Goal: Task Accomplishment & Management: Use online tool/utility

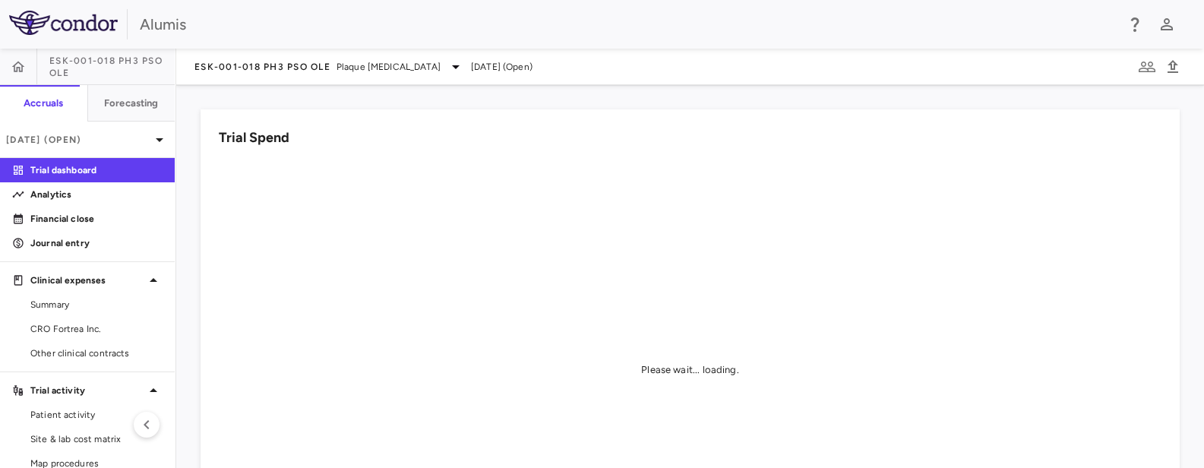
click at [526, 20] on div "Alumis" at bounding box center [628, 24] width 976 height 23
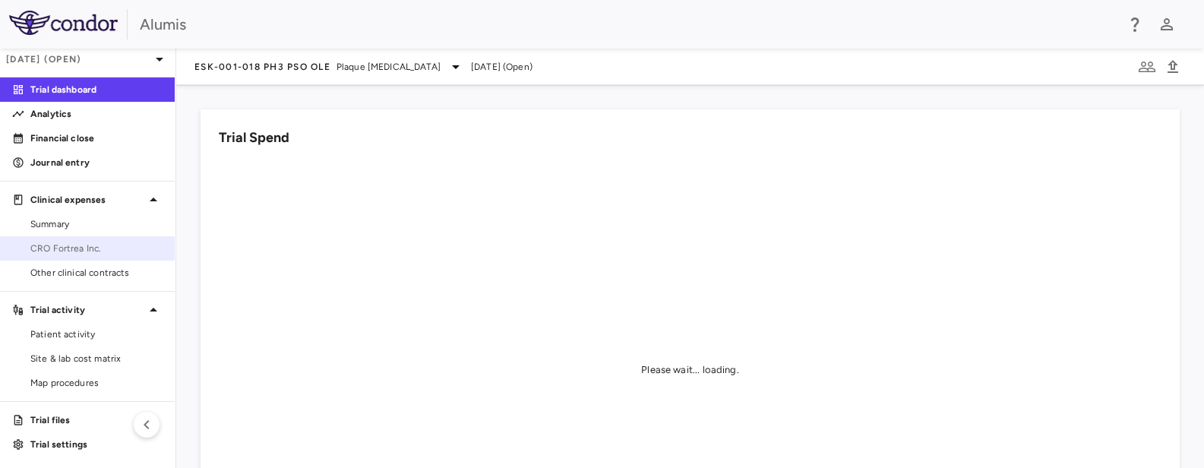
click at [94, 252] on span "CRO Fortrea Inc." at bounding box center [96, 249] width 132 height 14
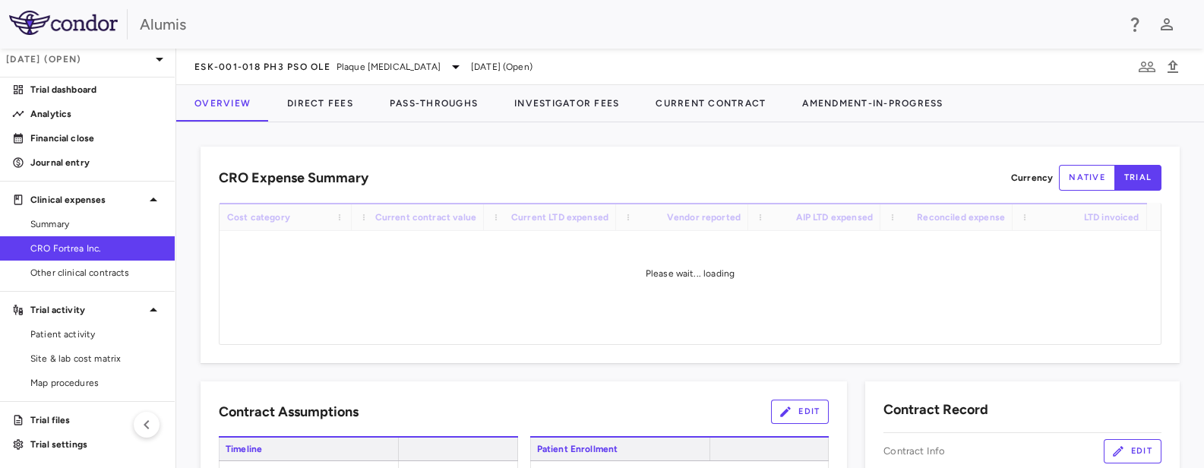
click at [669, 130] on div "CRO Expense Summary Currency native trial Drag here to set row groups Drag here…" at bounding box center [690, 295] width 1028 height 346
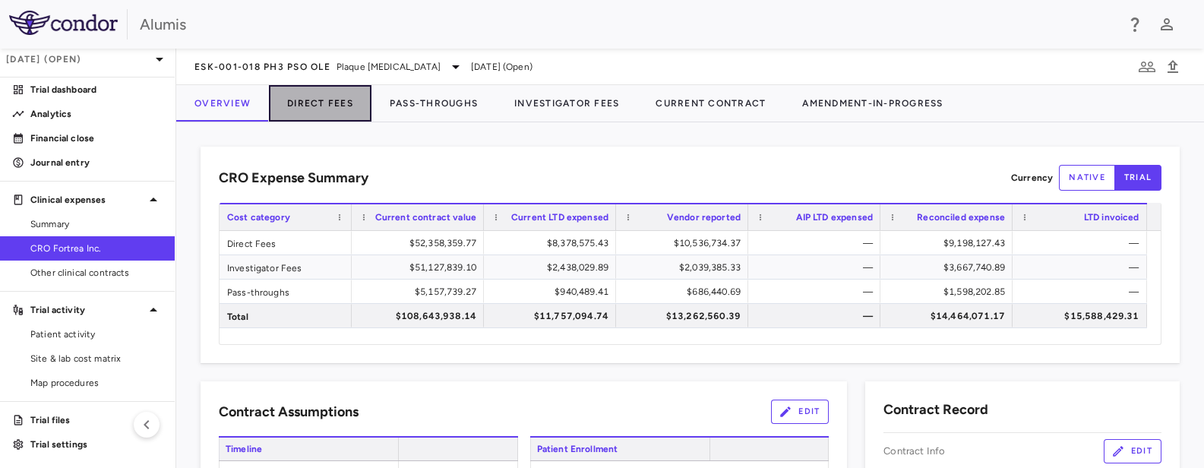
click at [327, 101] on button "Direct Fees" at bounding box center [320, 103] width 103 height 36
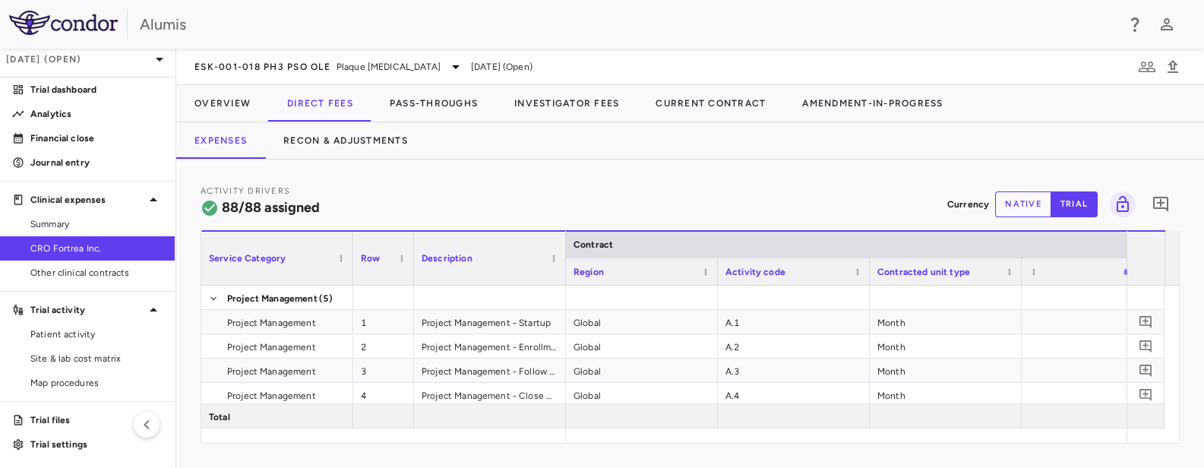
click at [665, 180] on div "Activity Drivers 88/88 assigned Currency native trial 0 Service Category Drag h…" at bounding box center [690, 314] width 1028 height 308
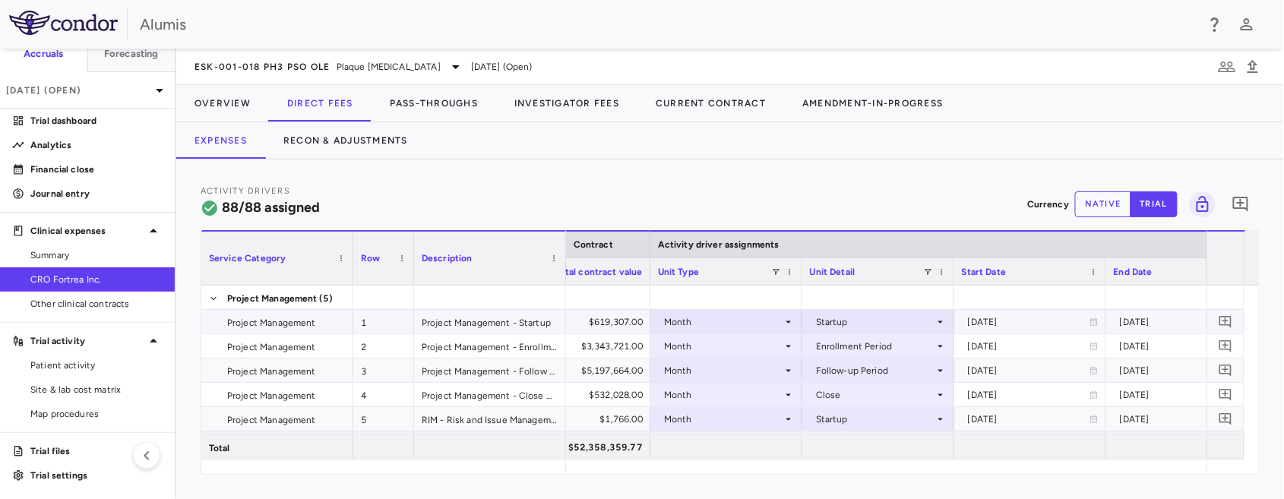
click at [695, 324] on div "Month" at bounding box center [723, 322] width 119 height 24
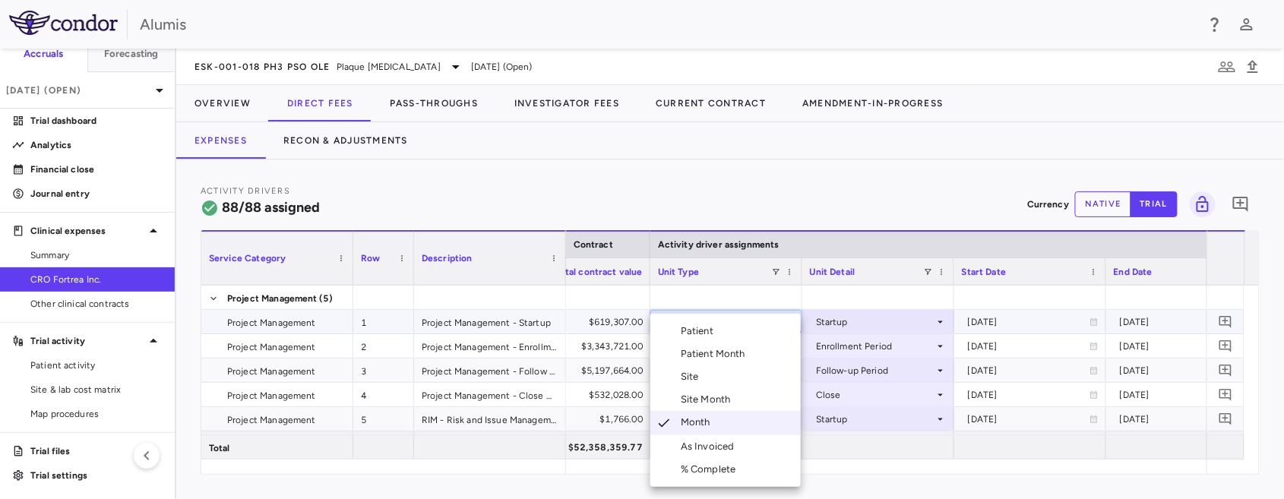
click at [631, 295] on div at bounding box center [642, 249] width 1284 height 499
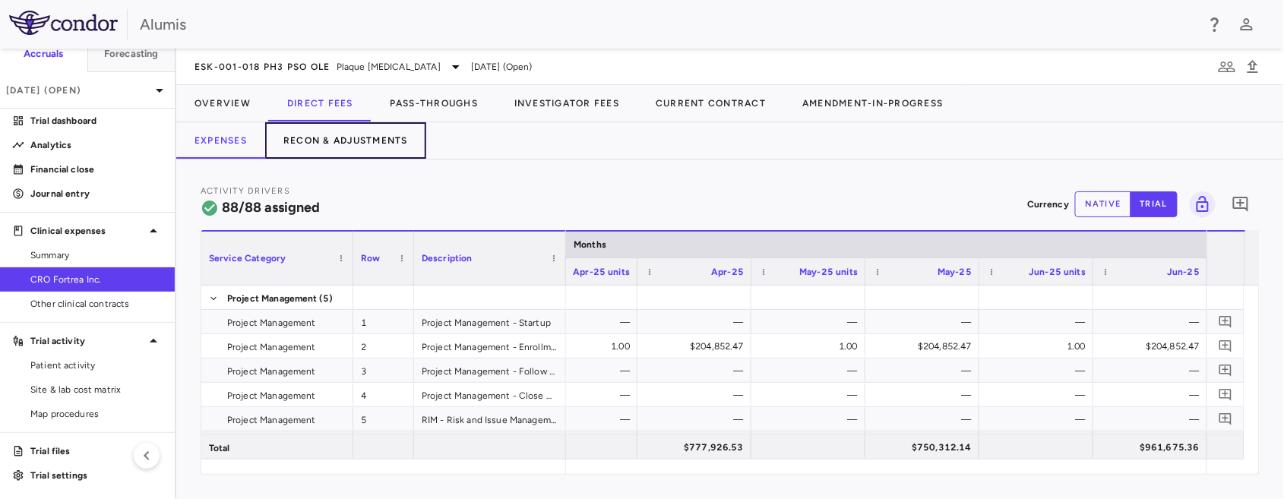
click at [385, 142] on button "Recon & Adjustments" at bounding box center [345, 140] width 161 height 36
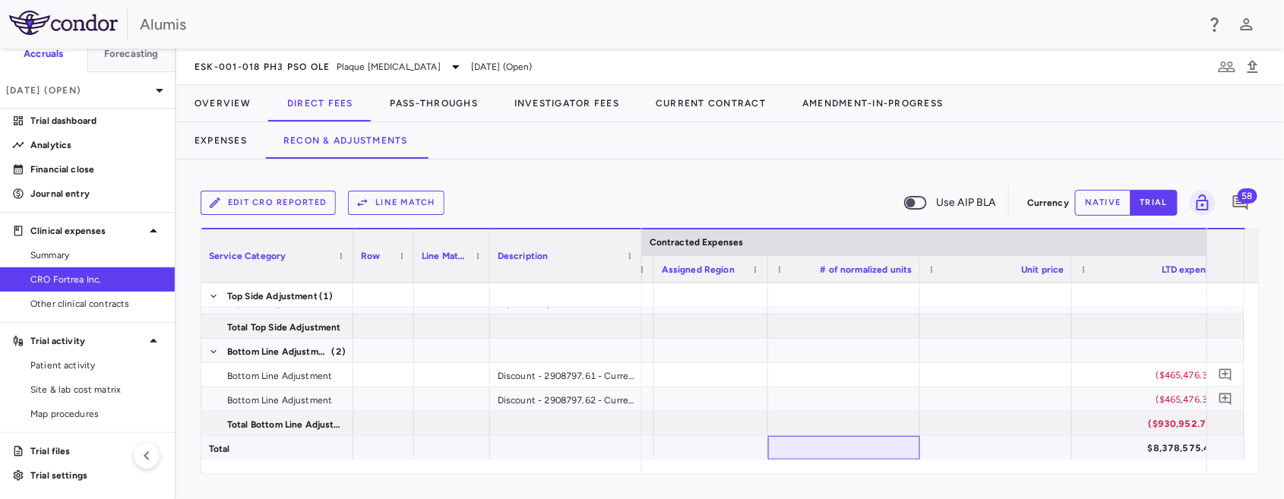
click at [859, 457] on div at bounding box center [844, 448] width 152 height 24
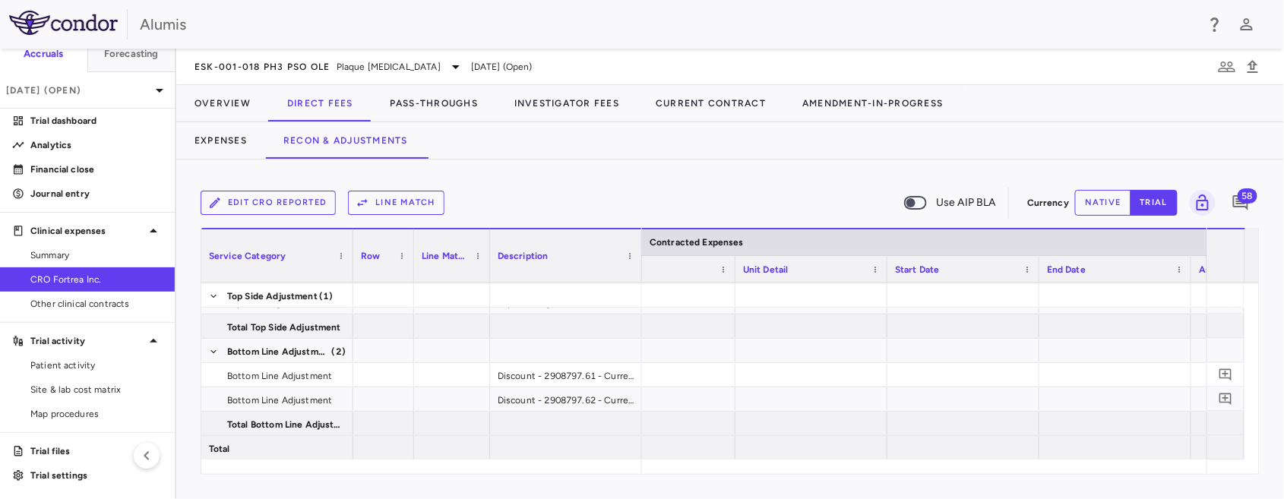
click at [685, 262] on div "Unit Type" at bounding box center [652, 269] width 123 height 19
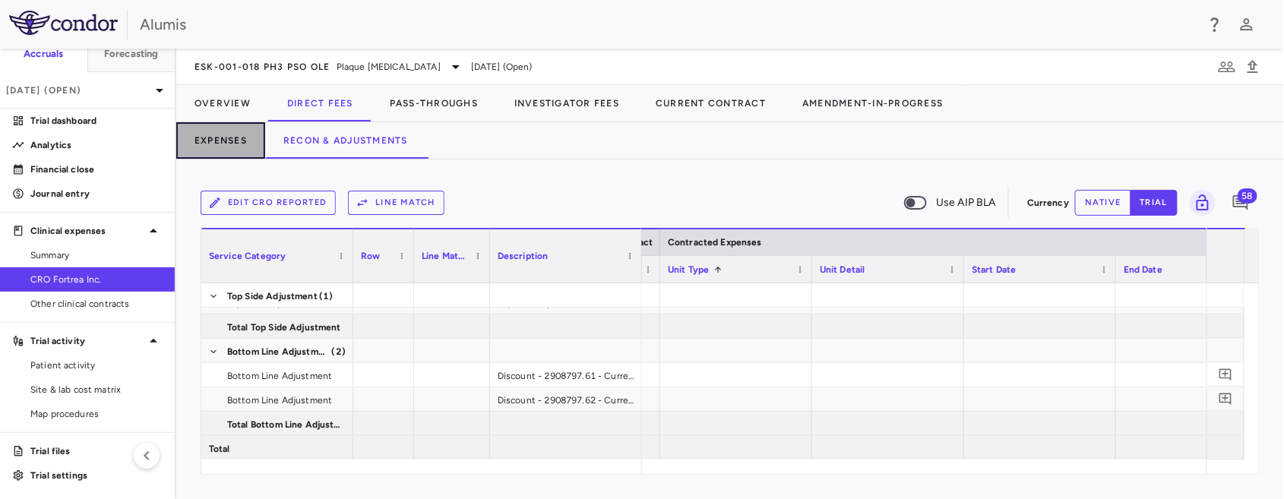
click at [237, 146] on button "Expenses" at bounding box center [220, 140] width 89 height 36
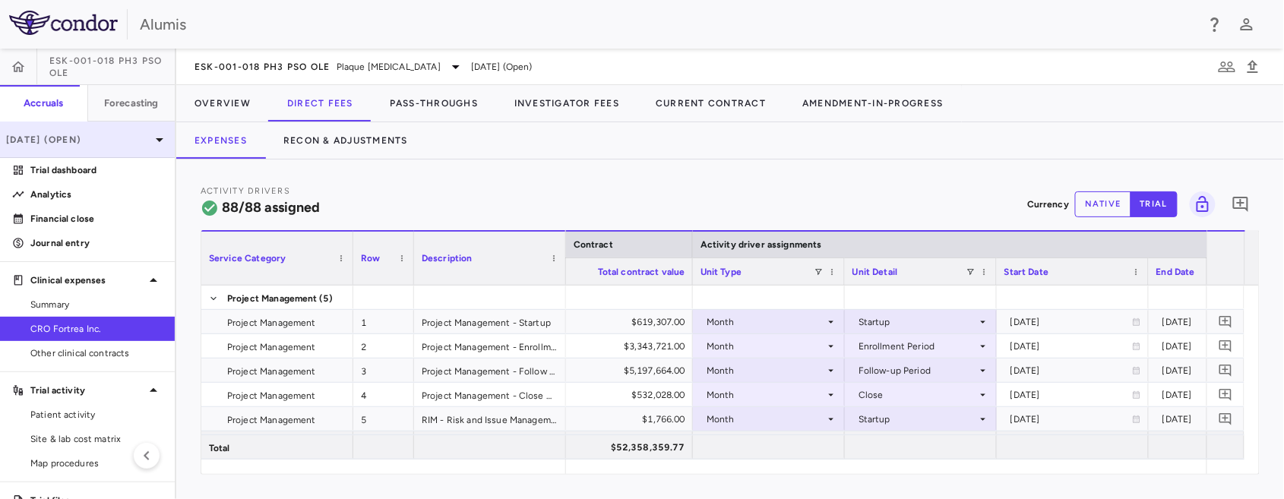
click at [93, 136] on p "Jun 2025 (Open)" at bounding box center [78, 140] width 144 height 14
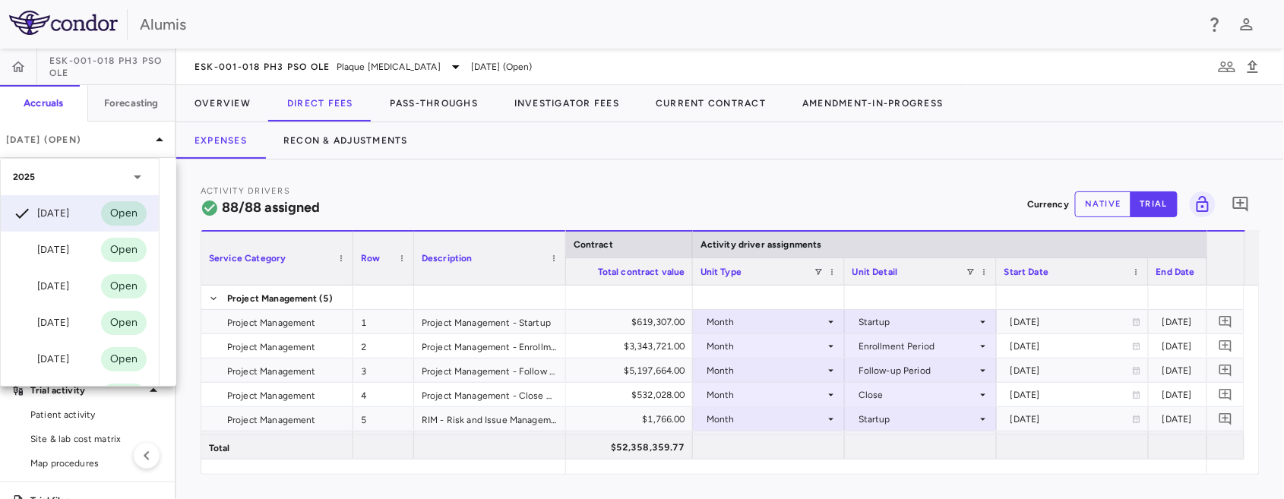
click at [596, 201] on div at bounding box center [642, 249] width 1284 height 499
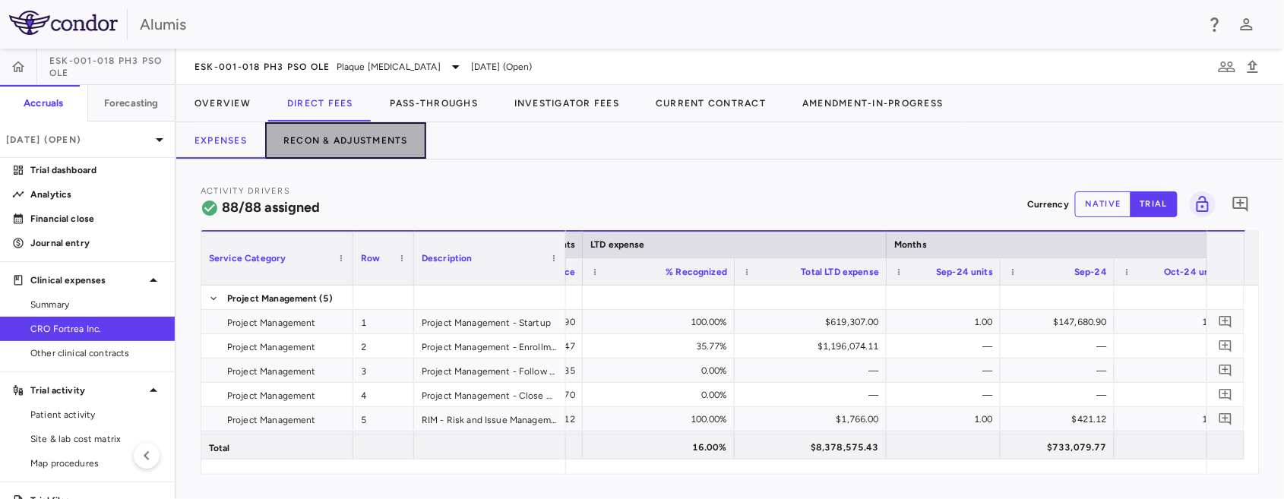
click at [400, 148] on button "Recon & Adjustments" at bounding box center [345, 140] width 161 height 36
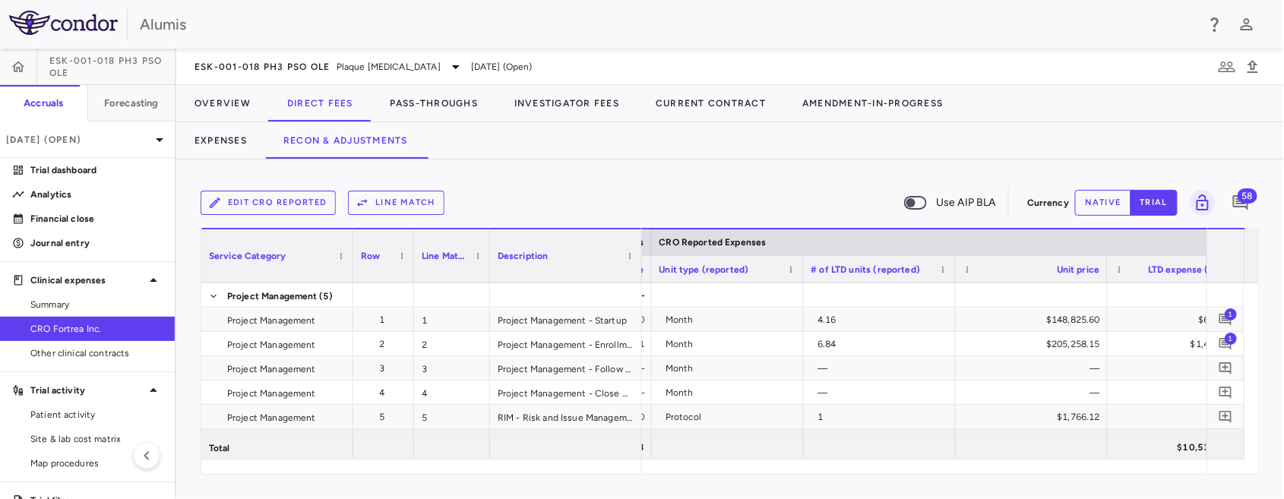
click at [764, 203] on div "Edit CRO reported Line Match Use AIP BLA" at bounding box center [611, 203] width 821 height 32
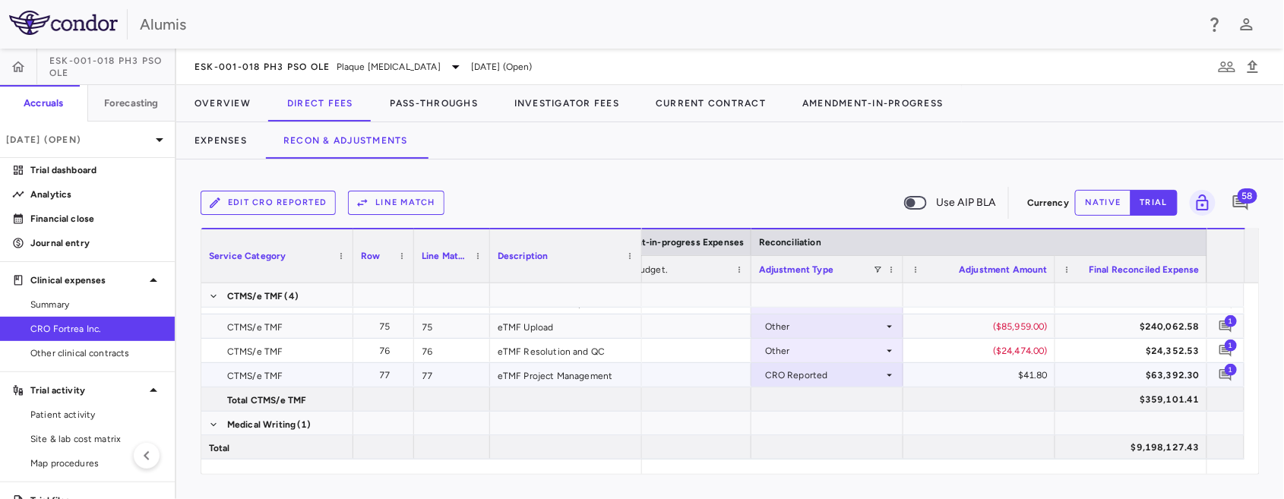
scroll to position [2230, 0]
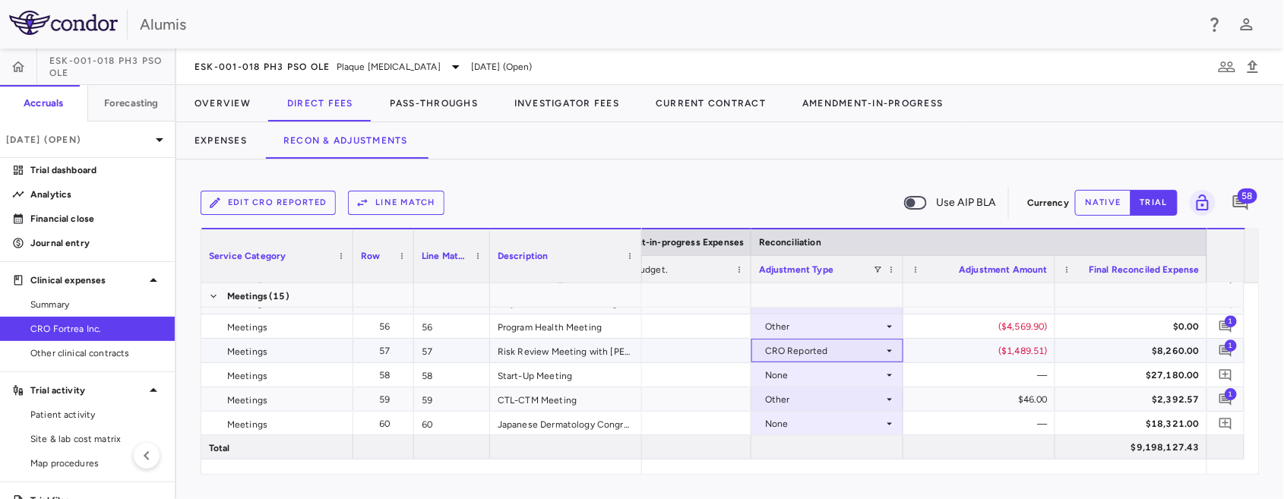
click at [862, 353] on div "CRO Reported" at bounding box center [824, 351] width 119 height 24
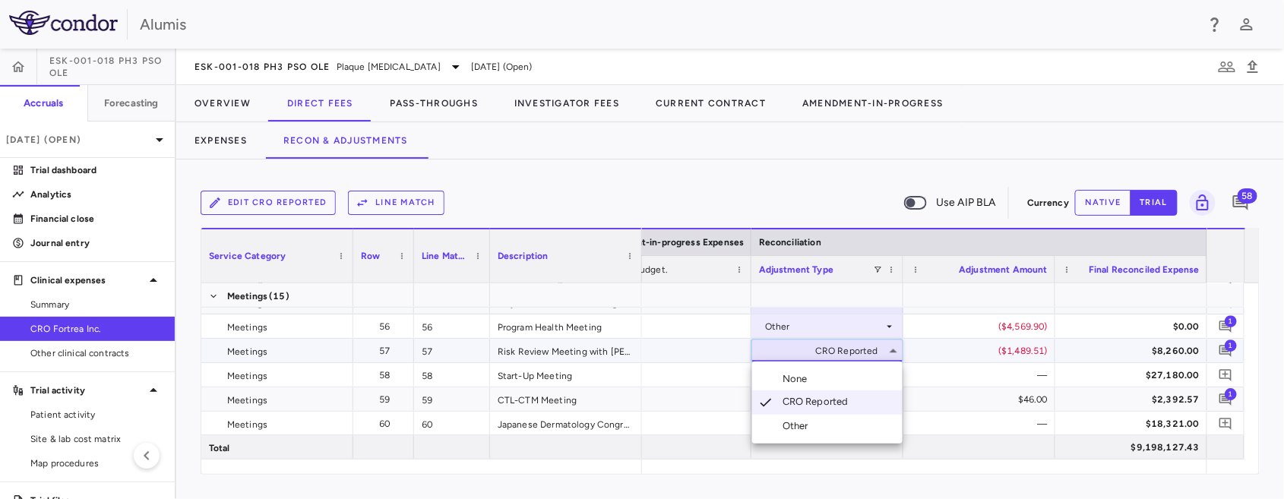
click at [866, 350] on div at bounding box center [642, 249] width 1284 height 499
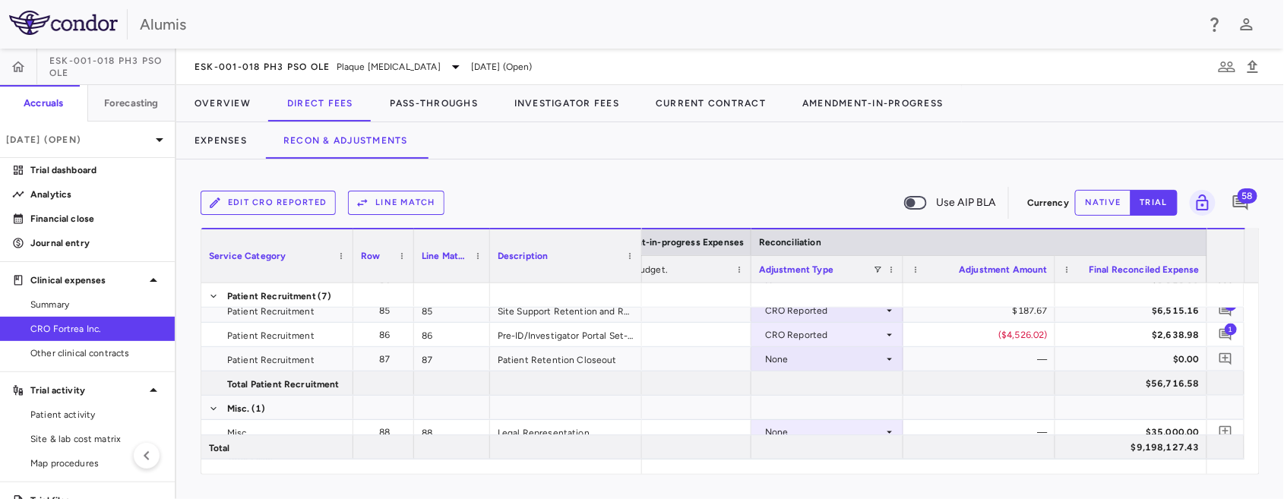
click at [865, 186] on div "Edit CRO reported Line Match Use AIP BLA Currency native trial 58" at bounding box center [730, 203] width 1059 height 38
click at [837, 179] on div "Edit CRO reported Line Match Use AIP BLA Currency native trial 58 Service Categ…" at bounding box center [730, 330] width 1108 height 340
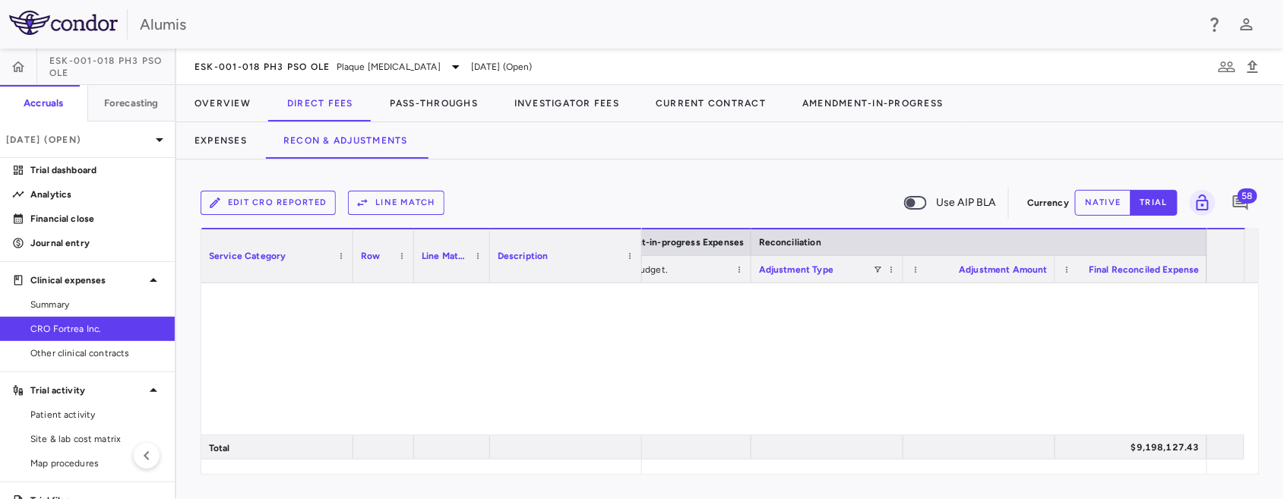
scroll to position [0, 0]
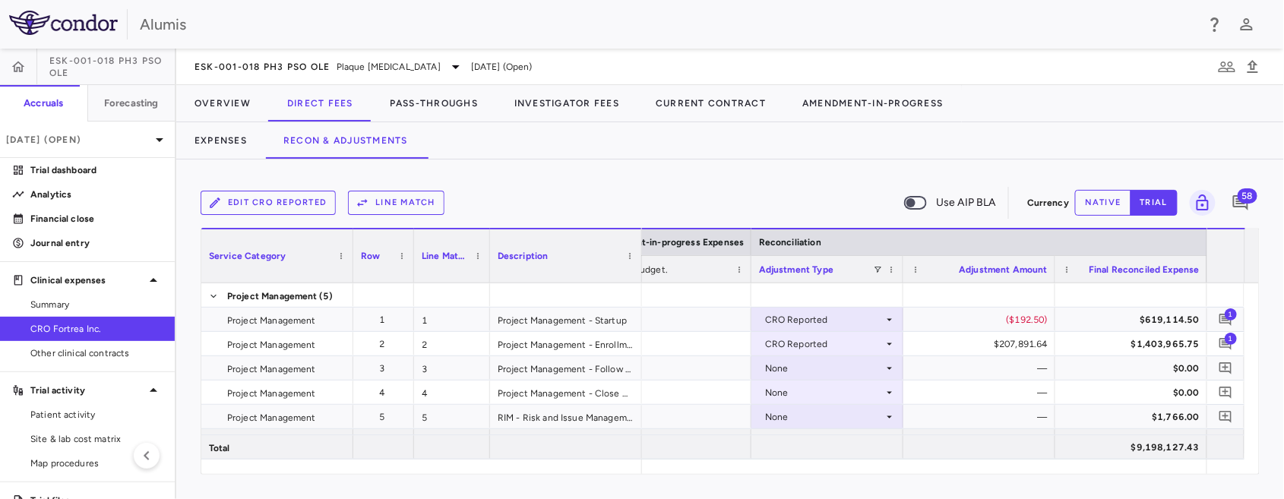
click at [756, 155] on div "Expenses Recon & Adjustments" at bounding box center [730, 140] width 1108 height 36
click at [682, 194] on div "Edit CRO reported Line Match Use AIP BLA" at bounding box center [611, 203] width 821 height 32
click at [706, 177] on div "Edit CRO reported Line Match Use AIP BLA Currency native trial 58 Service Categ…" at bounding box center [730, 330] width 1108 height 340
click at [751, 175] on div "Edit CRO reported Line Match Use AIP BLA Currency native trial 58 Service Categ…" at bounding box center [730, 330] width 1108 height 340
click at [1226, 345] on icon "Add comment" at bounding box center [1226, 344] width 14 height 14
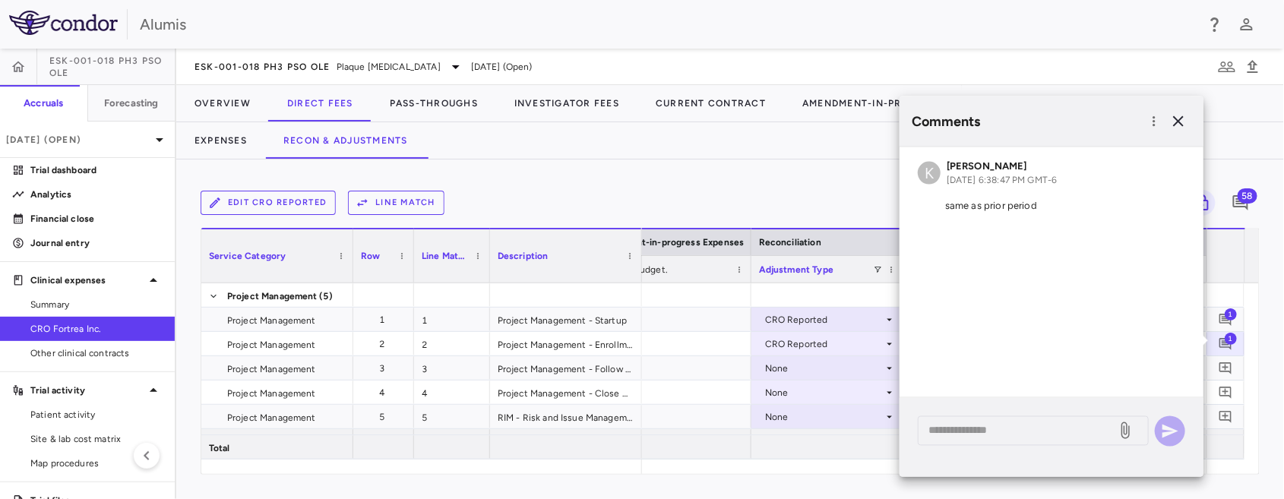
click at [810, 191] on div "Edit CRO reported Line Match Use AIP BLA" at bounding box center [611, 203] width 821 height 32
click at [1170, 126] on icon "button" at bounding box center [1178, 121] width 18 height 18
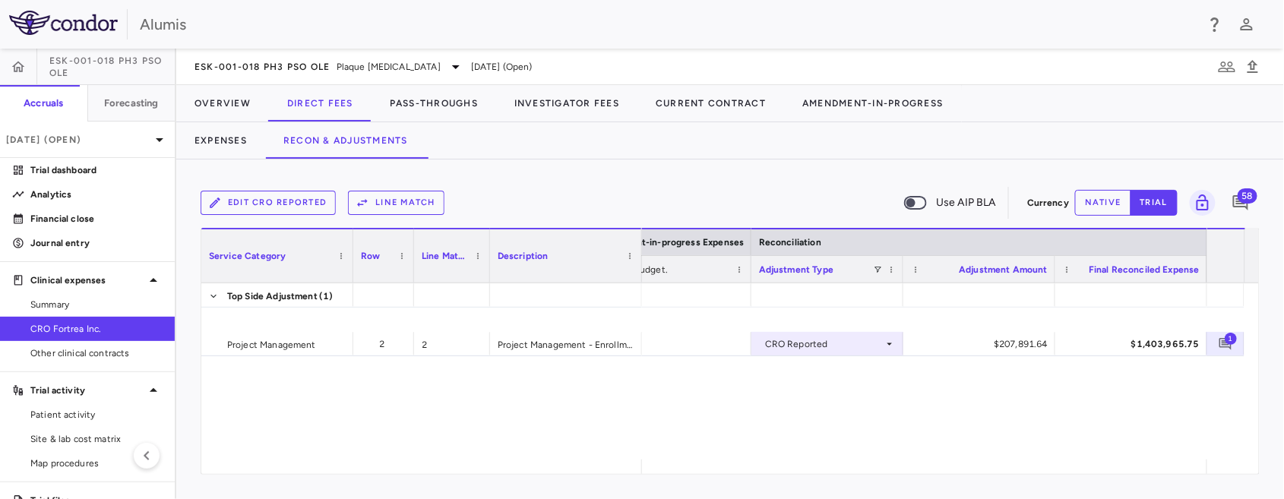
scroll to position [2838, 0]
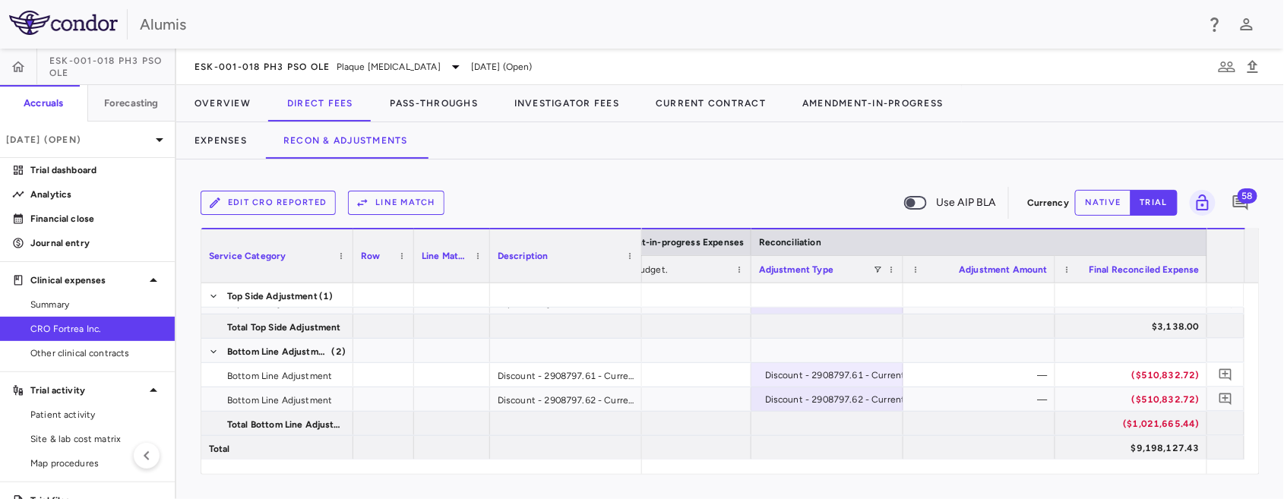
click at [559, 173] on div "Edit CRO reported Line Match Use AIP BLA Currency native trial 58 Service Categ…" at bounding box center [730, 330] width 1108 height 340
click at [444, 99] on button "Pass-Throughs" at bounding box center [434, 103] width 125 height 36
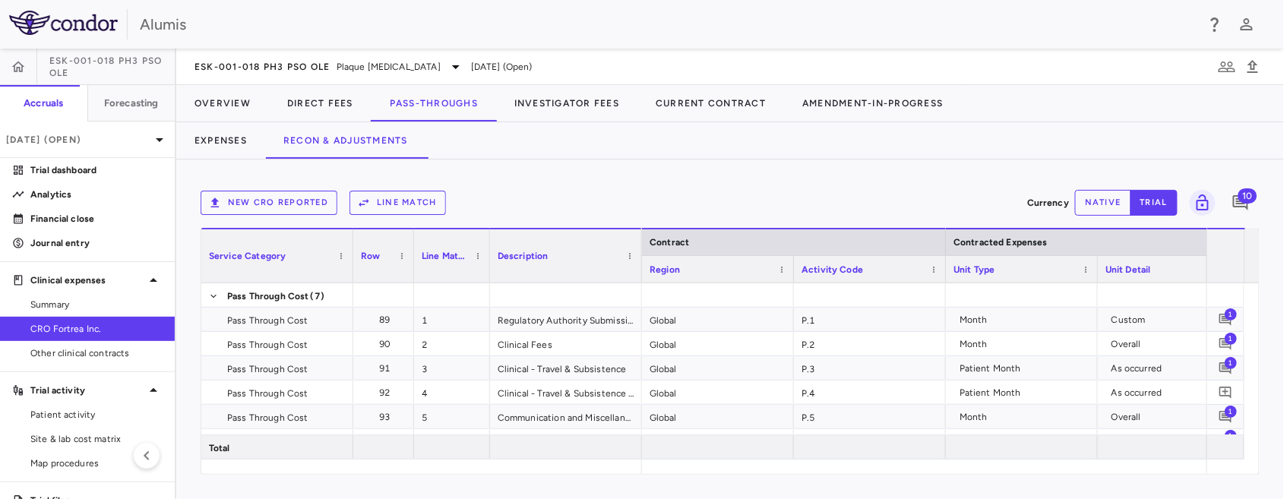
click at [599, 179] on div "New CRO reported Line Match Currency native trial 10 Service Category Drag here…" at bounding box center [730, 330] width 1108 height 340
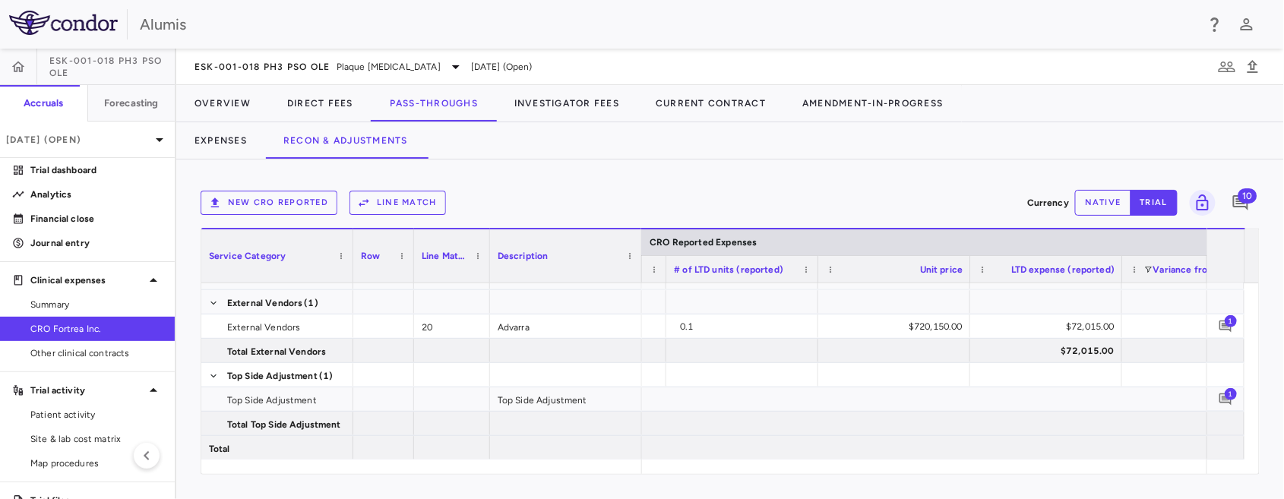
scroll to position [0, 2588]
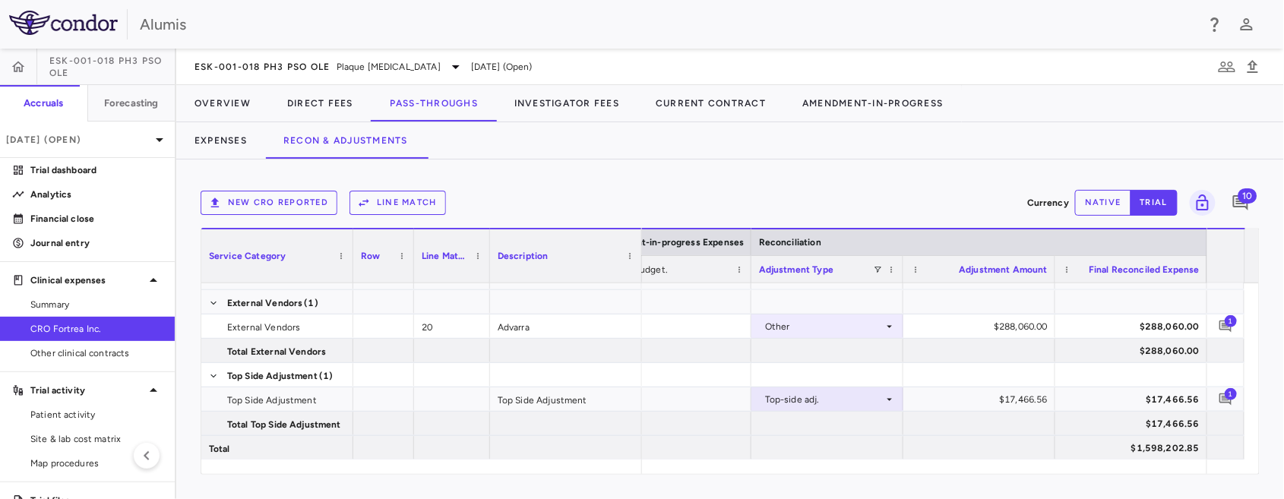
click at [934, 185] on div "New CRO reported Line Match Currency native trial 10" at bounding box center [730, 203] width 1059 height 38
click at [1000, 188] on div "New CRO reported Line Match Currency native trial 10" at bounding box center [730, 203] width 1059 height 38
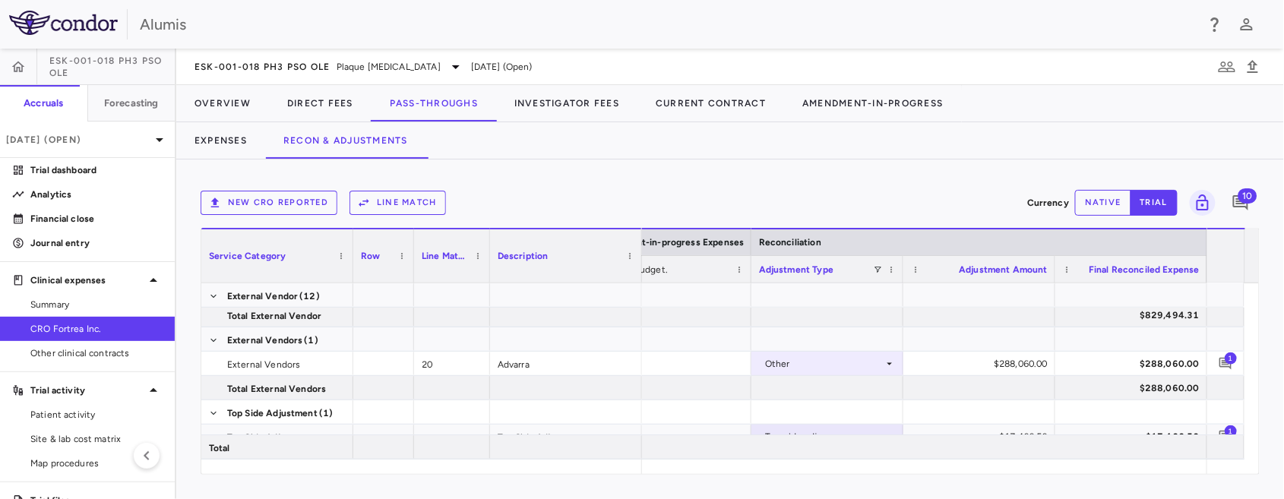
scroll to position [0, 0]
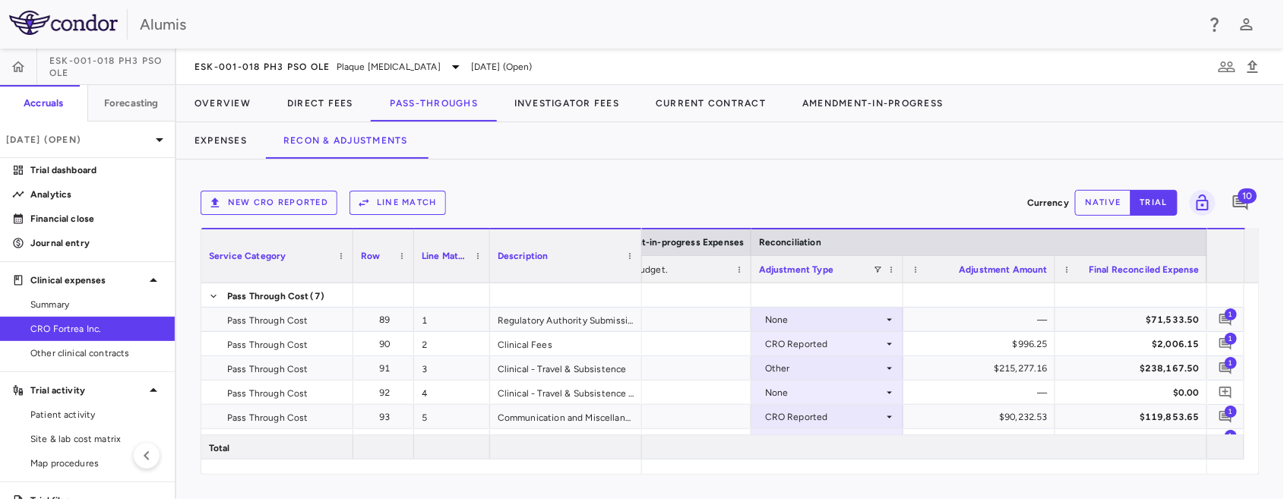
click at [889, 182] on div "New CRO reported Line Match Currency native trial 10 Service Category Drag here…" at bounding box center [730, 330] width 1108 height 340
click at [776, 141] on div "Expenses Recon & Adjustments" at bounding box center [730, 140] width 1108 height 36
click at [782, 167] on div "New CRO reported Line Match Currency native trial 10 Service Category Drag here…" at bounding box center [730, 330] width 1108 height 340
click at [645, 139] on div "Expenses Recon & Adjustments" at bounding box center [730, 140] width 1108 height 36
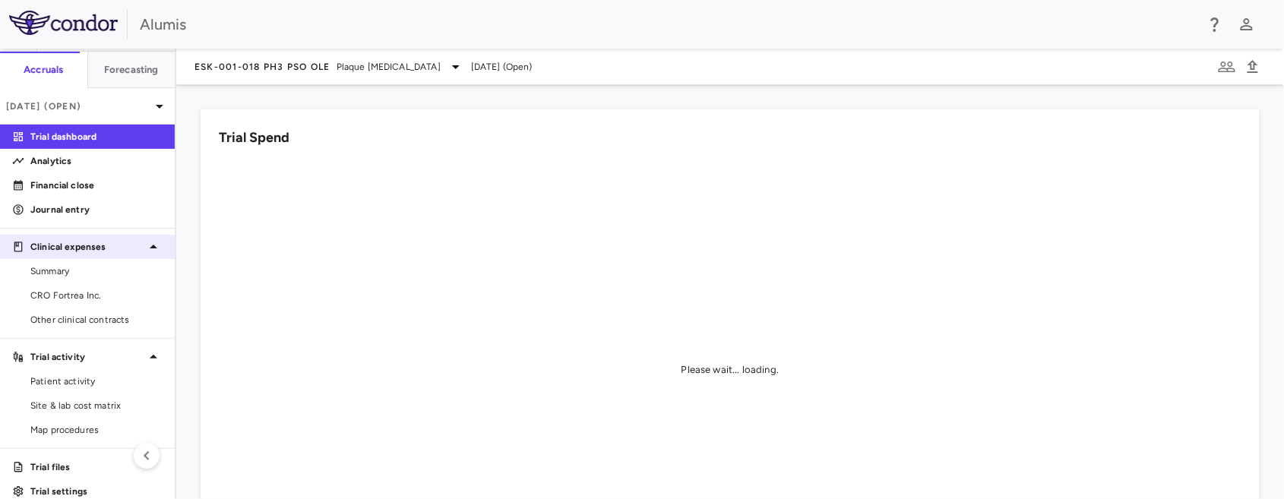
scroll to position [49, 0]
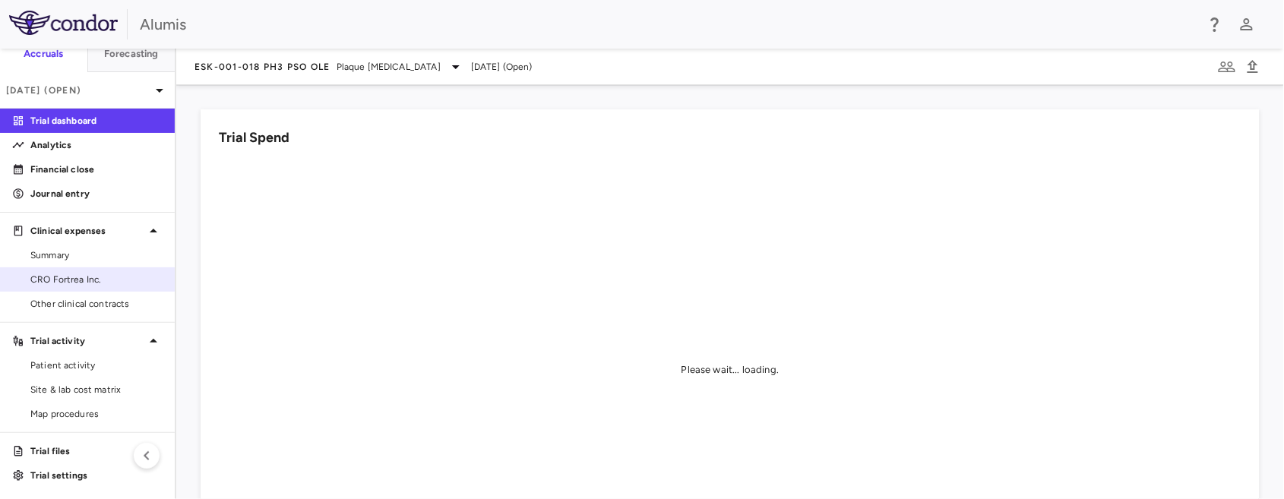
click at [96, 283] on span "CRO Fortrea Inc." at bounding box center [96, 280] width 132 height 14
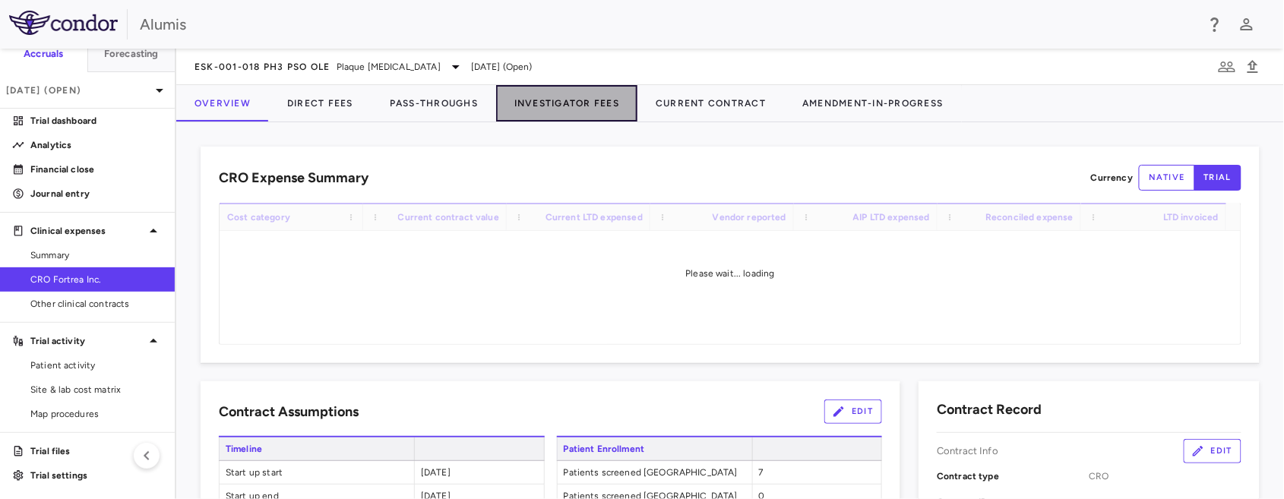
click at [577, 97] on button "Investigator Fees" at bounding box center [566, 103] width 141 height 36
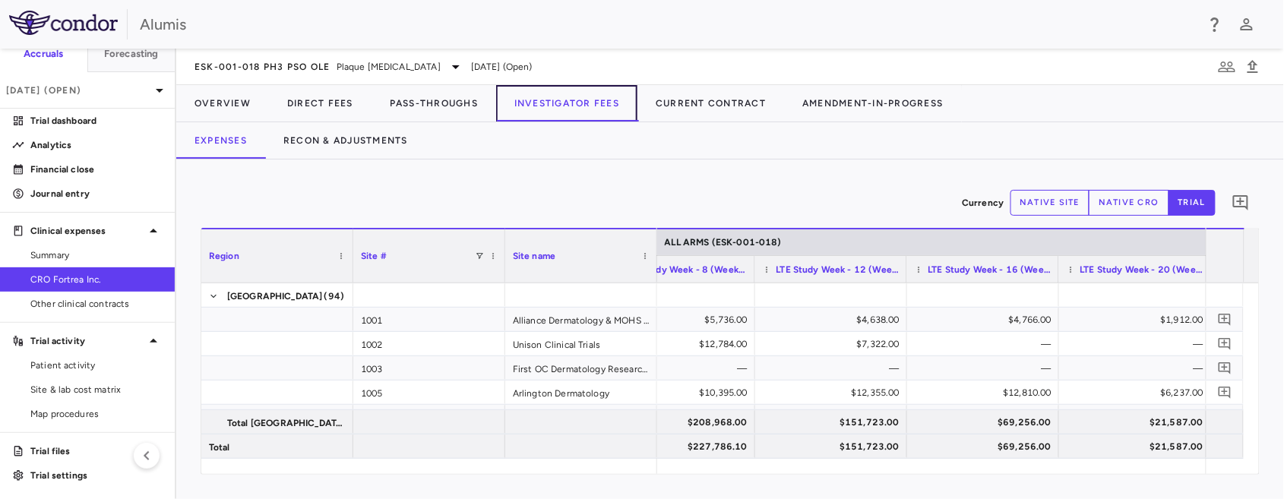
scroll to position [0, 1665]
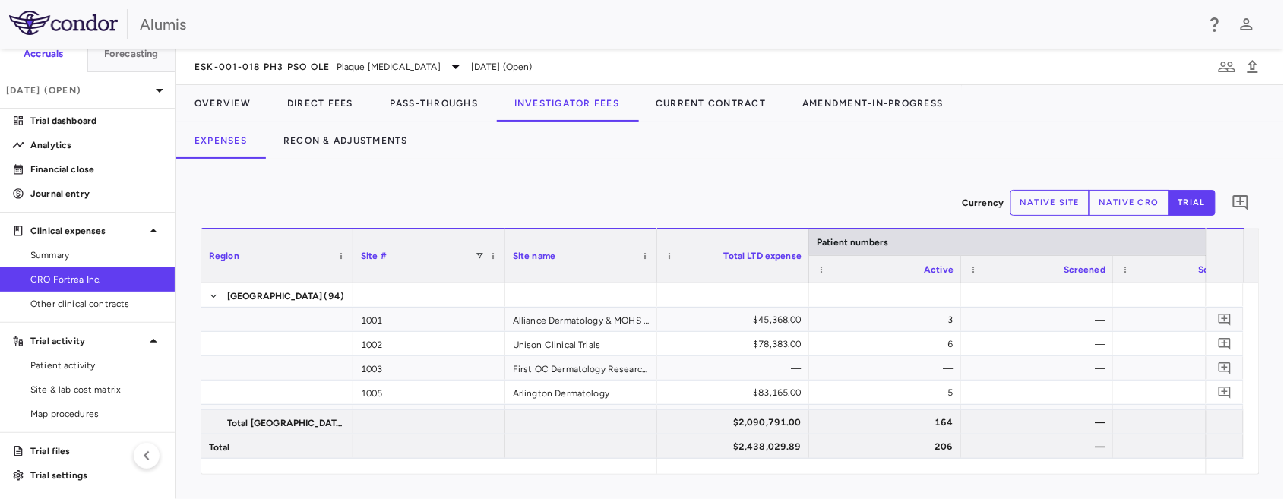
click at [784, 172] on div "Currency native site native cro trial 0 Region Drag here to set column labels R…" at bounding box center [730, 330] width 1108 height 340
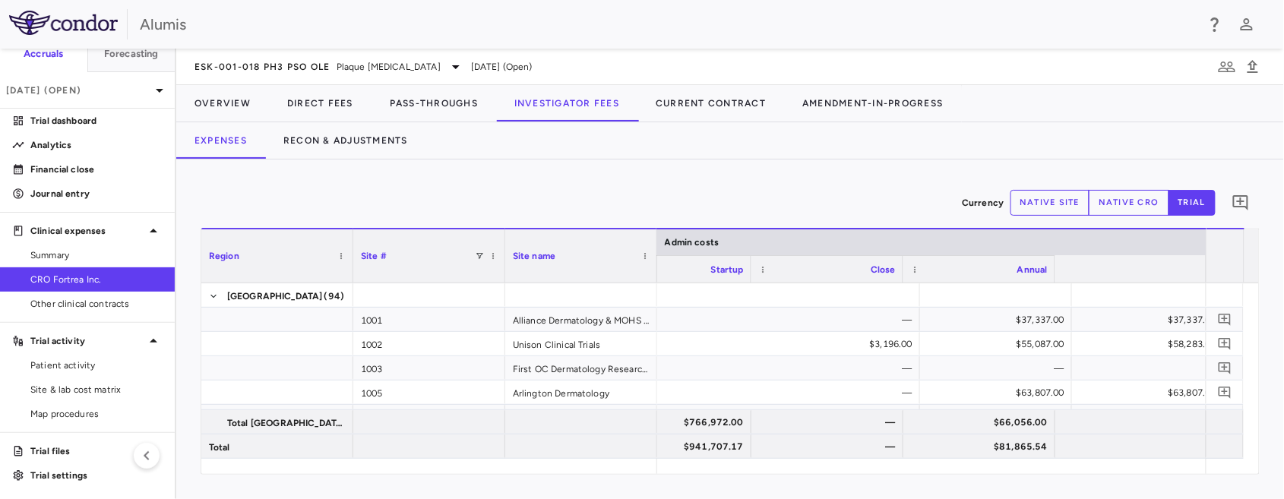
scroll to position [0, 2945]
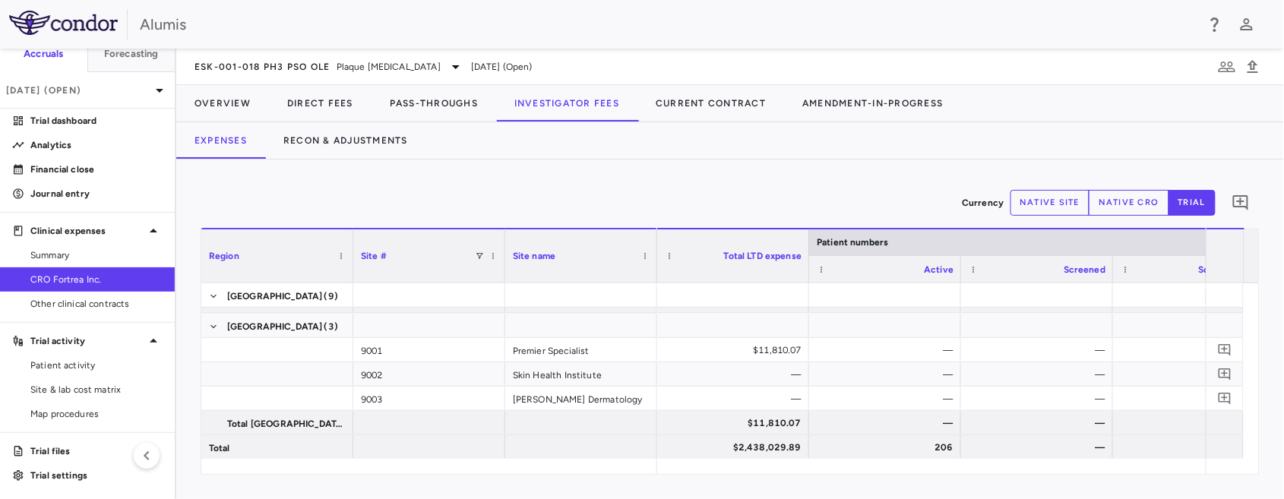
click at [899, 200] on div "Currency native site native cro trial 0" at bounding box center [730, 203] width 1059 height 38
click at [778, 191] on div "Currency native site native cro trial 0" at bounding box center [730, 203] width 1059 height 38
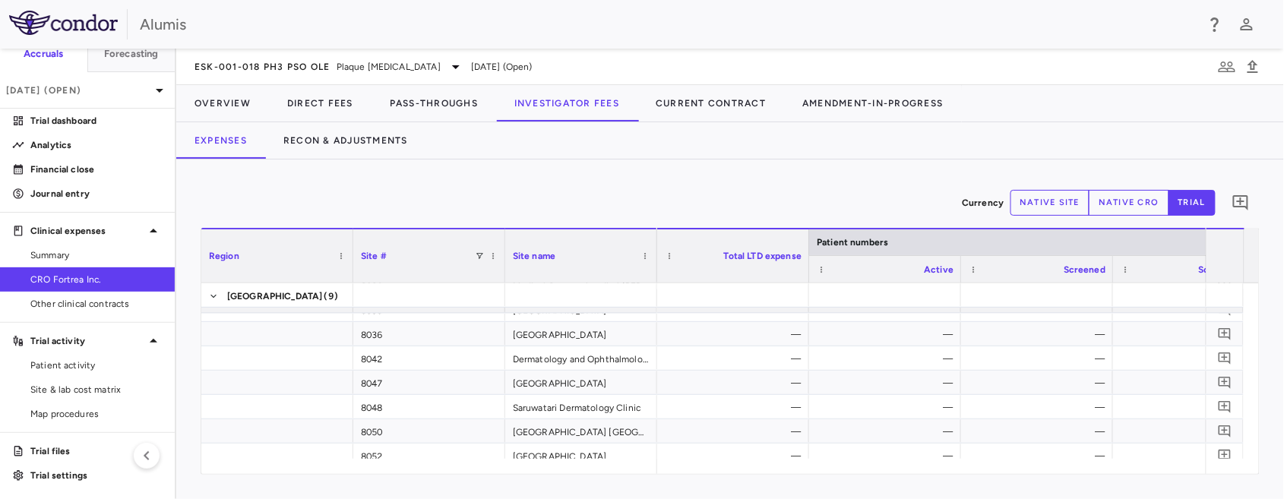
scroll to position [6461, 0]
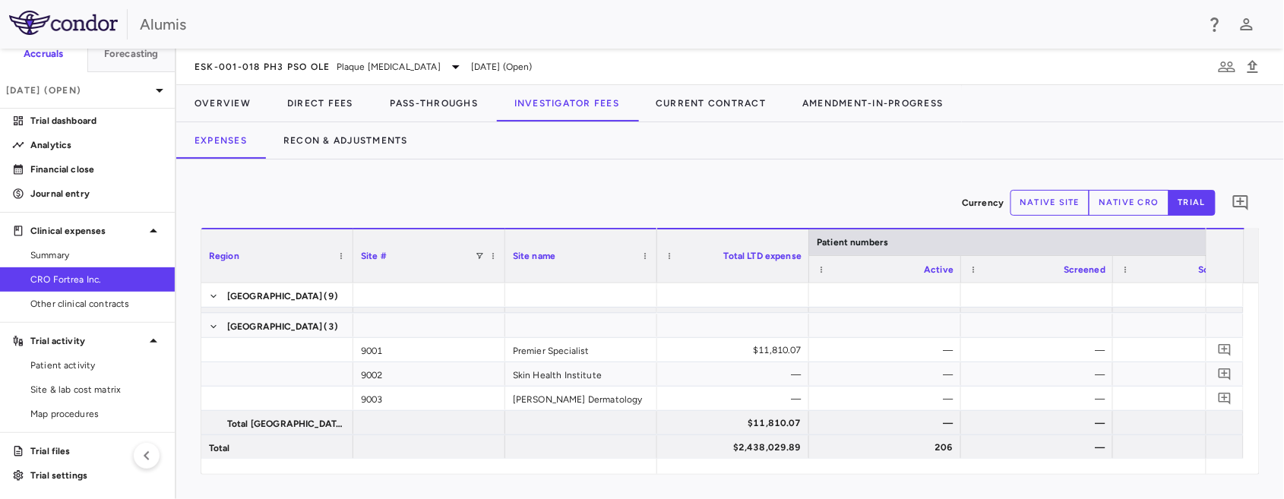
click at [814, 197] on div "Currency native site native cro trial 0" at bounding box center [730, 203] width 1059 height 38
click at [769, 449] on div "$2,438,029.89" at bounding box center [736, 447] width 131 height 24
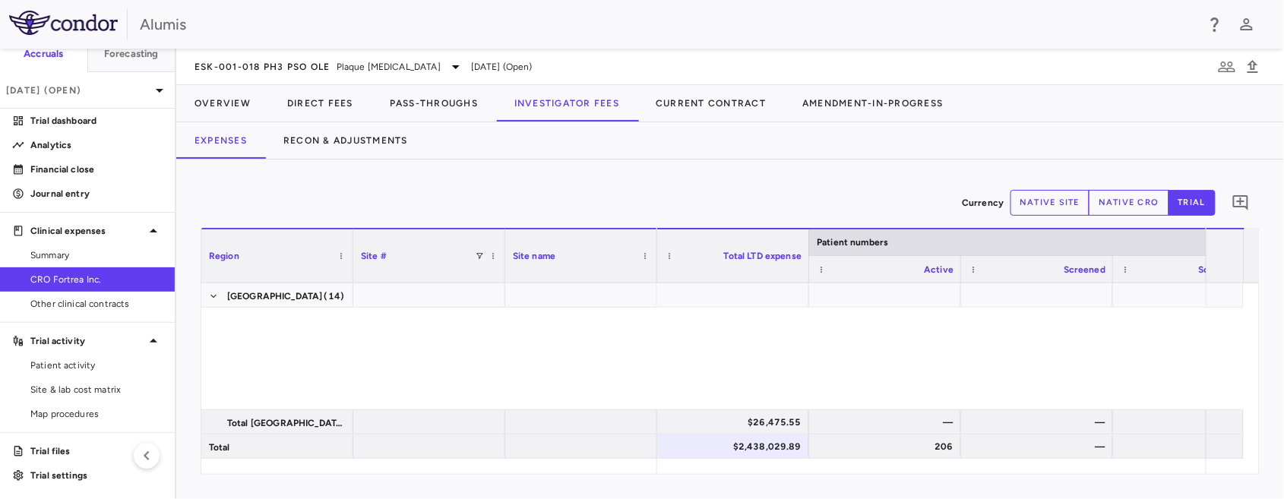
scroll to position [4894, 0]
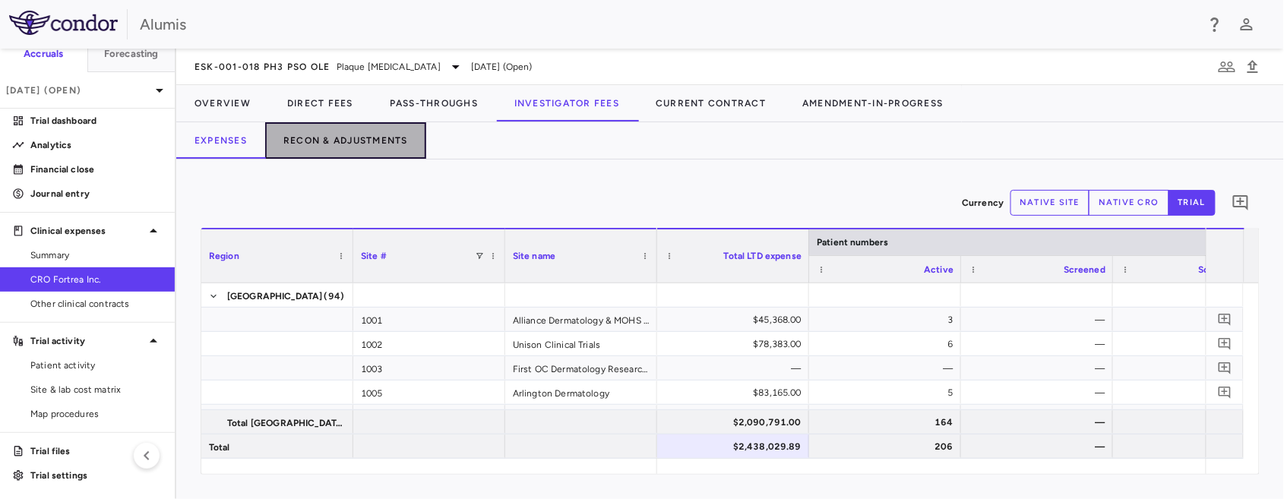
click at [302, 134] on button "Recon & Adjustments" at bounding box center [345, 140] width 161 height 36
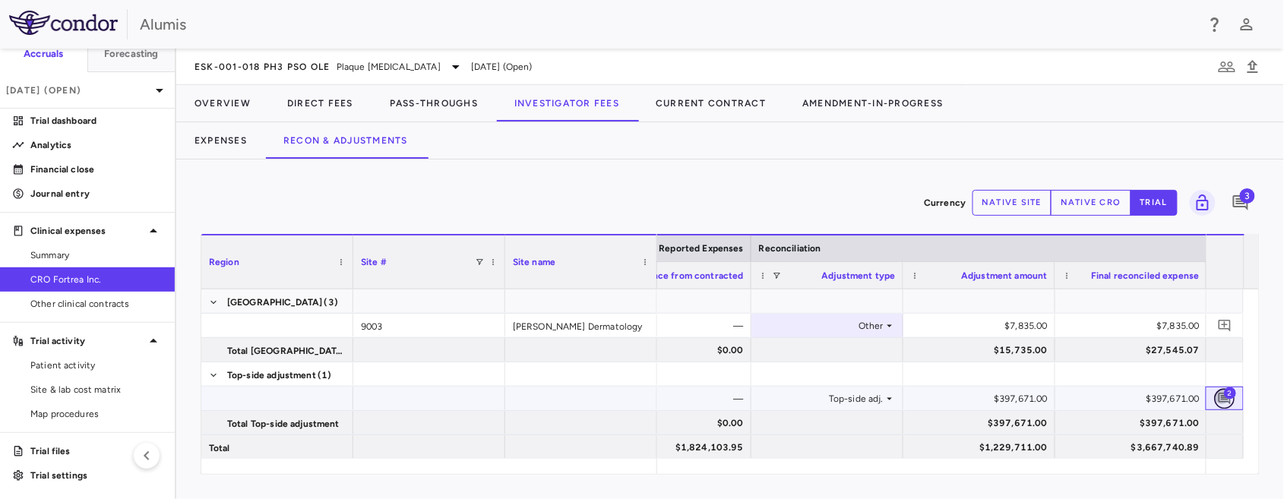
click at [1226, 403] on icon "Add comment" at bounding box center [1225, 398] width 14 height 14
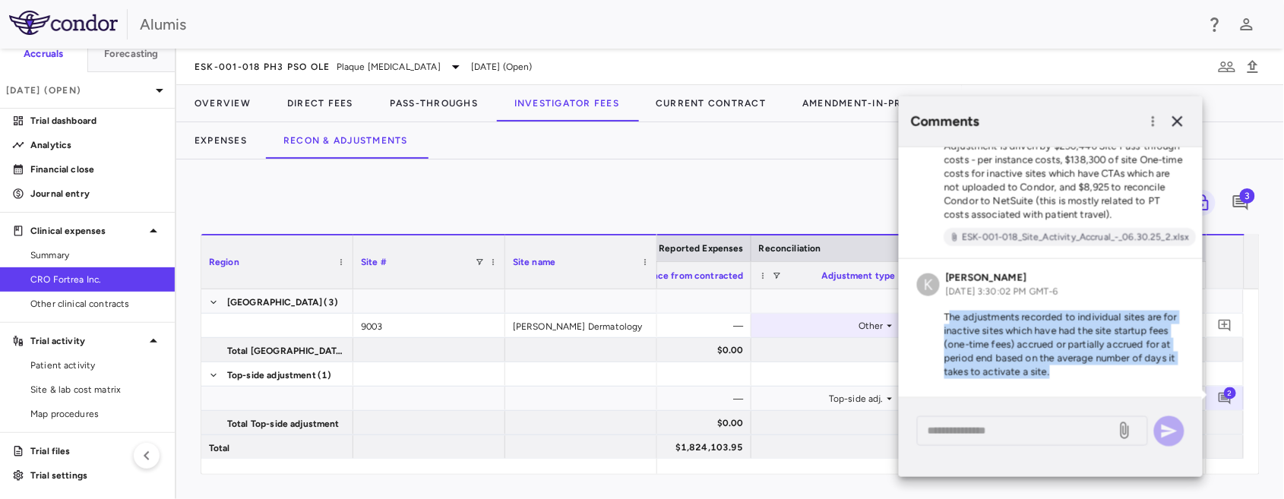
drag, startPoint x: 948, startPoint y: 304, endPoint x: 1109, endPoint y: 355, distance: 168.9
click at [1109, 355] on p "The adjustments recorded to individual sites are for inactive sites which have …" at bounding box center [1050, 345] width 267 height 68
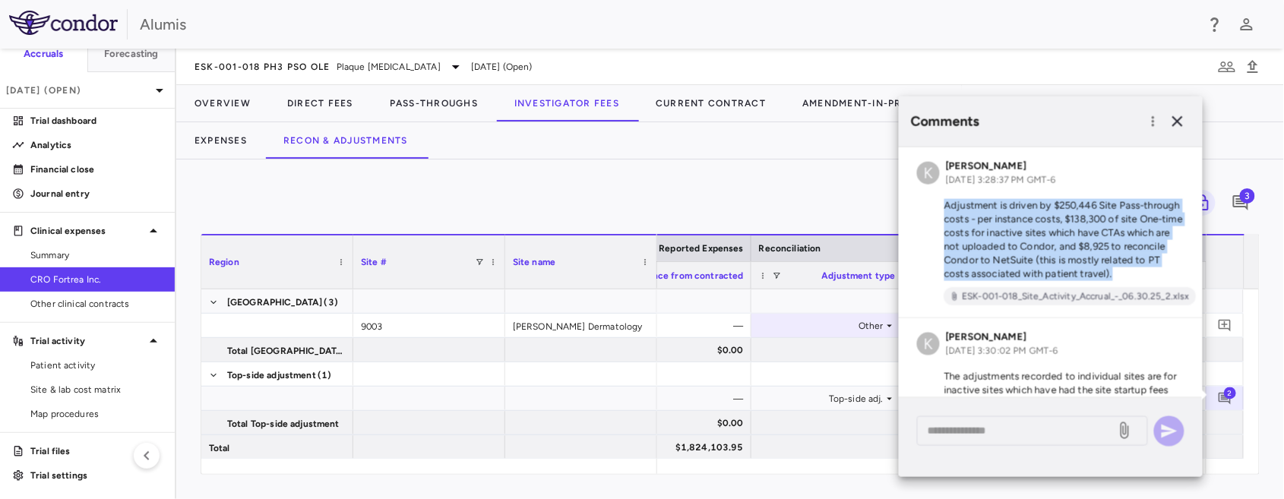
drag, startPoint x: 947, startPoint y: 209, endPoint x: 1096, endPoint y: 379, distance: 226.7
click at [1163, 281] on p "Adjustment is driven by $250,446 Site Pass-through costs - per instance costs, …" at bounding box center [1050, 240] width 267 height 82
click at [1017, 264] on p "Adjustment is driven by $250,446 Site Pass-through costs - per instance costs, …" at bounding box center [1050, 240] width 267 height 82
click at [950, 204] on p "Adjustment is driven by $250,446 Site Pass-through costs - per instance costs, …" at bounding box center [1050, 240] width 267 height 82
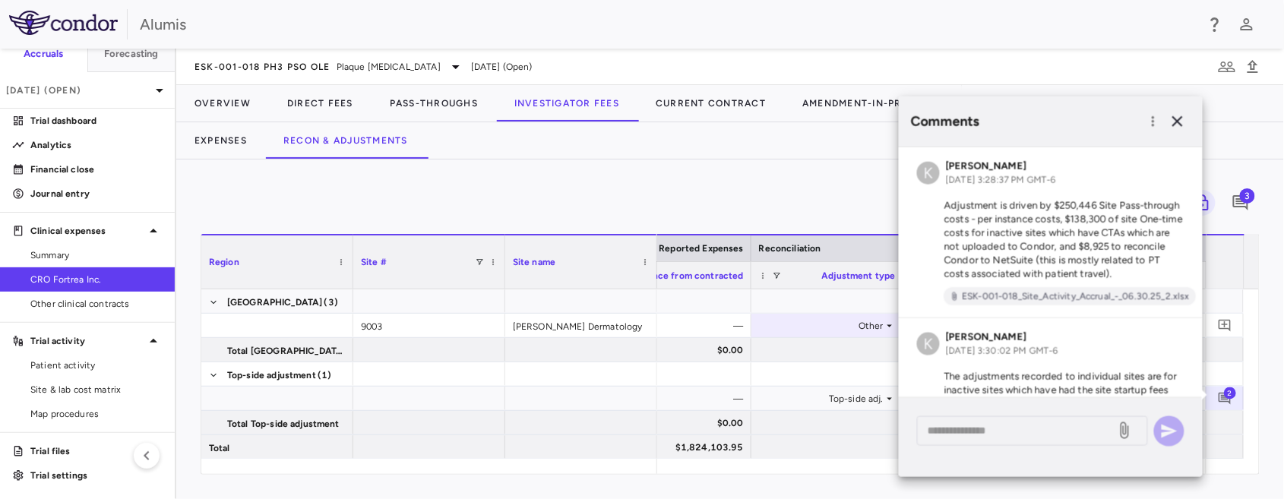
click at [787, 188] on div "Currency native site native cro trial 3" at bounding box center [730, 203] width 1059 height 38
click at [1186, 123] on icon "button" at bounding box center [1178, 121] width 18 height 18
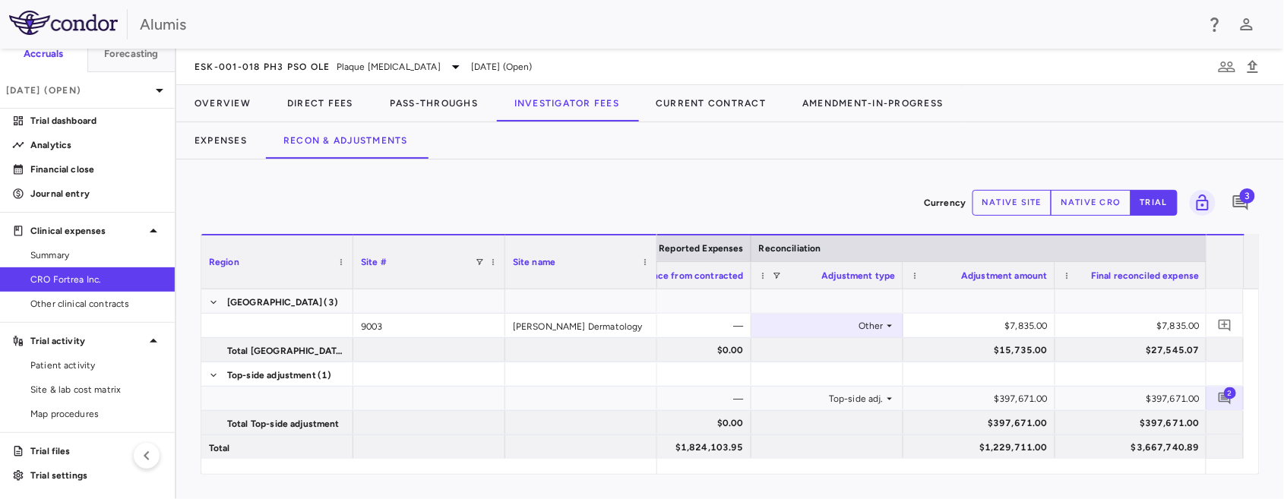
click at [765, 214] on div "Currency native site native cro trial 3" at bounding box center [730, 203] width 1059 height 38
